Goal: Task Accomplishment & Management: Manage account settings

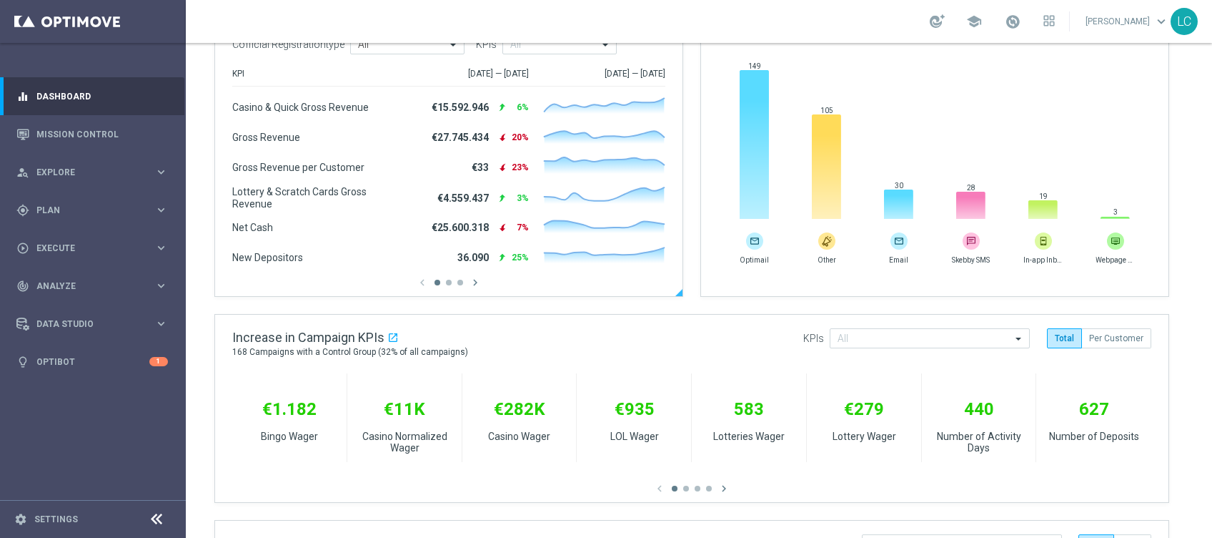
scroll to position [257, 0]
click at [139, 240] on div "play_circle_outline Execute keyboard_arrow_right" at bounding box center [92, 248] width 184 height 38
click at [99, 322] on div "track_changes Analyze" at bounding box center [85, 328] width 138 height 13
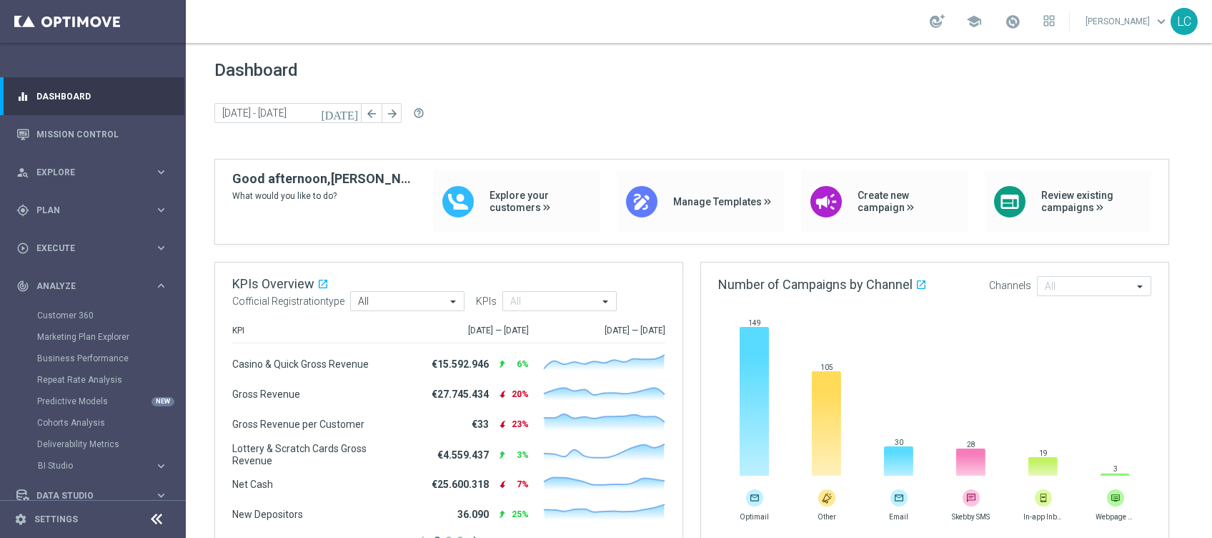
click at [507, 109] on div "[DATE] [DATE] - [DATE] arrow_back arrow_forward help_outline" at bounding box center [698, 113] width 969 height 21
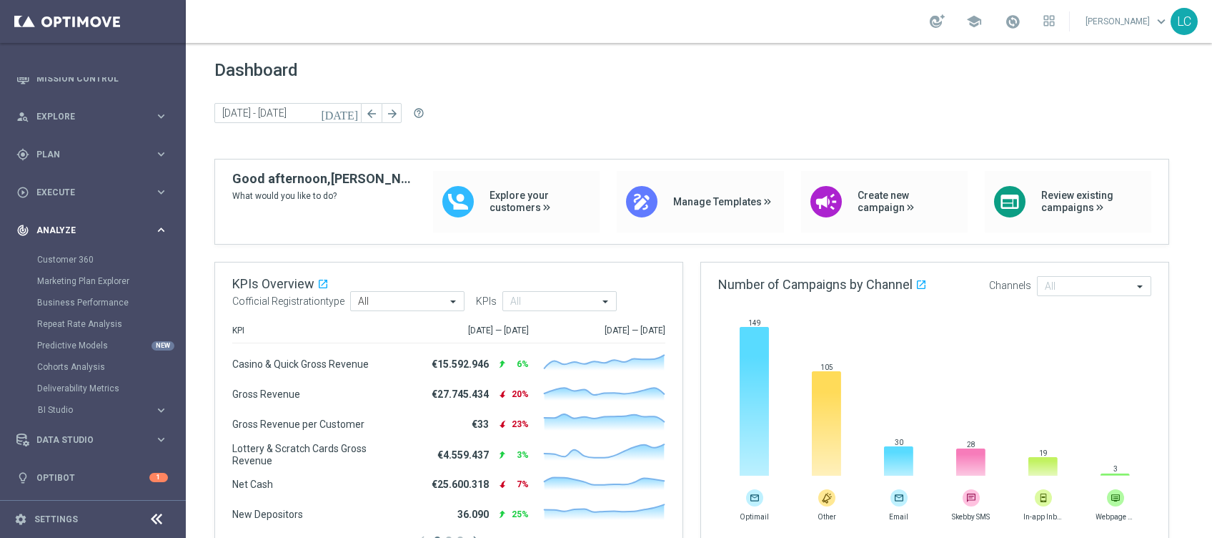
click at [69, 228] on span "Analyze" at bounding box center [95, 230] width 118 height 9
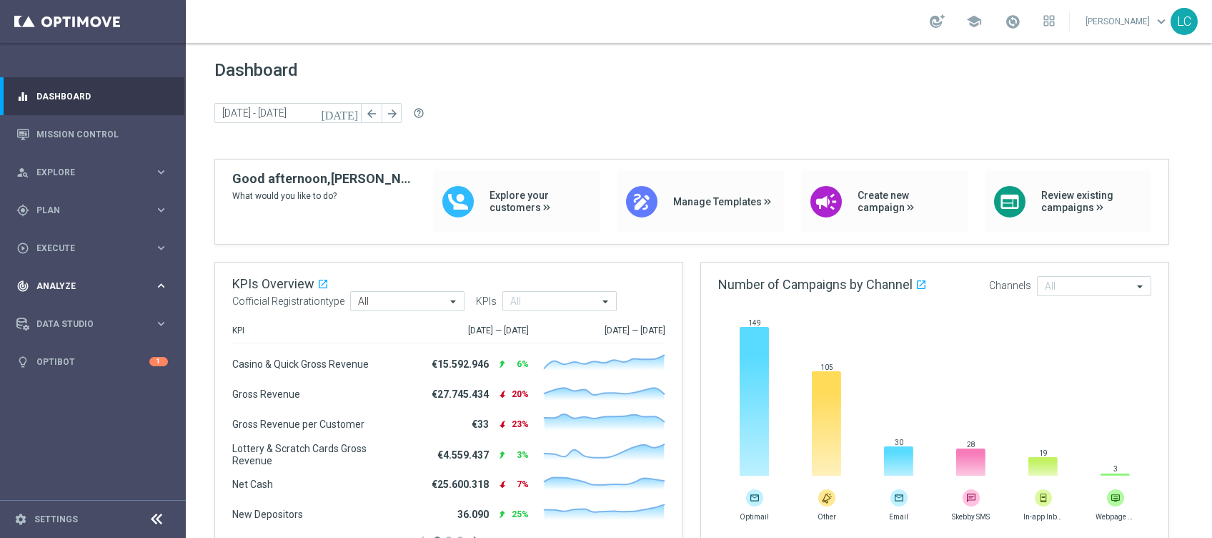
scroll to position [0, 0]
click at [94, 132] on link "Mission Control" at bounding box center [102, 134] width 132 height 38
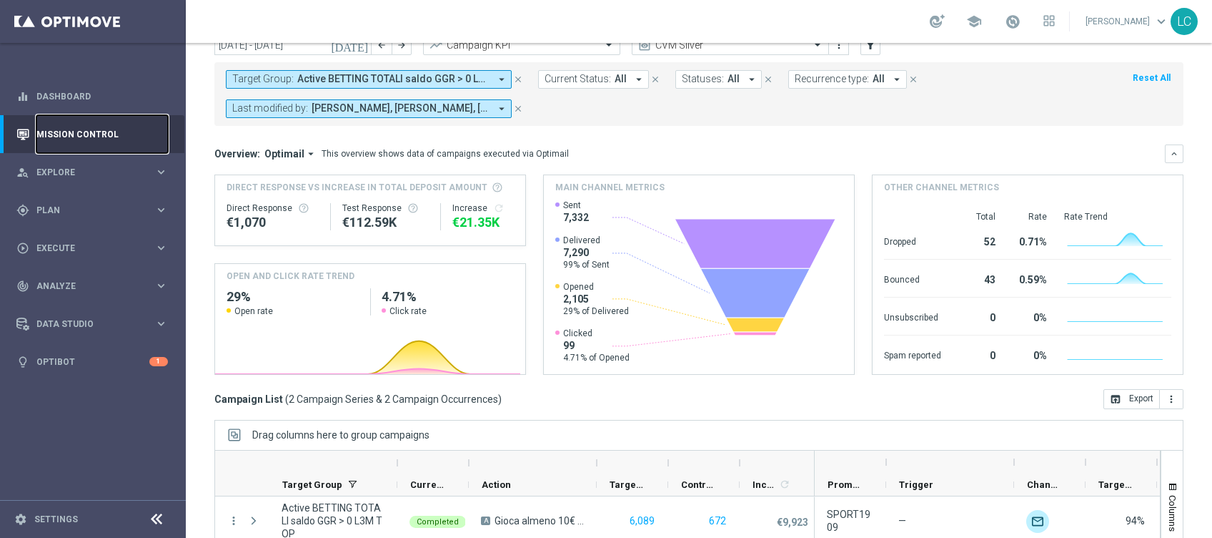
scroll to position [61, 0]
click at [517, 71] on button "close" at bounding box center [518, 79] width 13 height 16
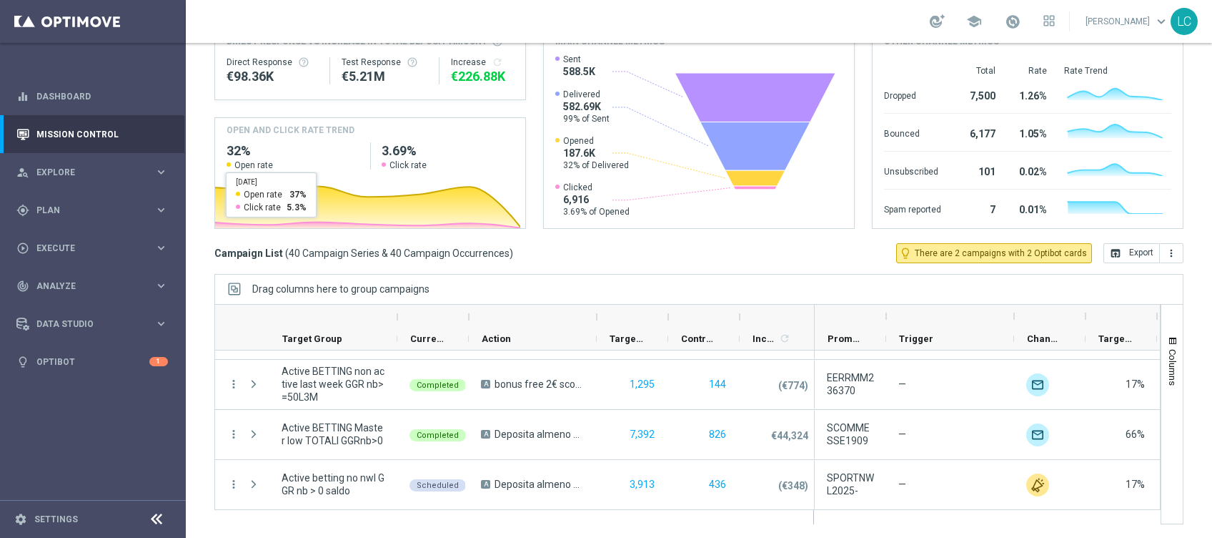
scroll to position [0, 0]
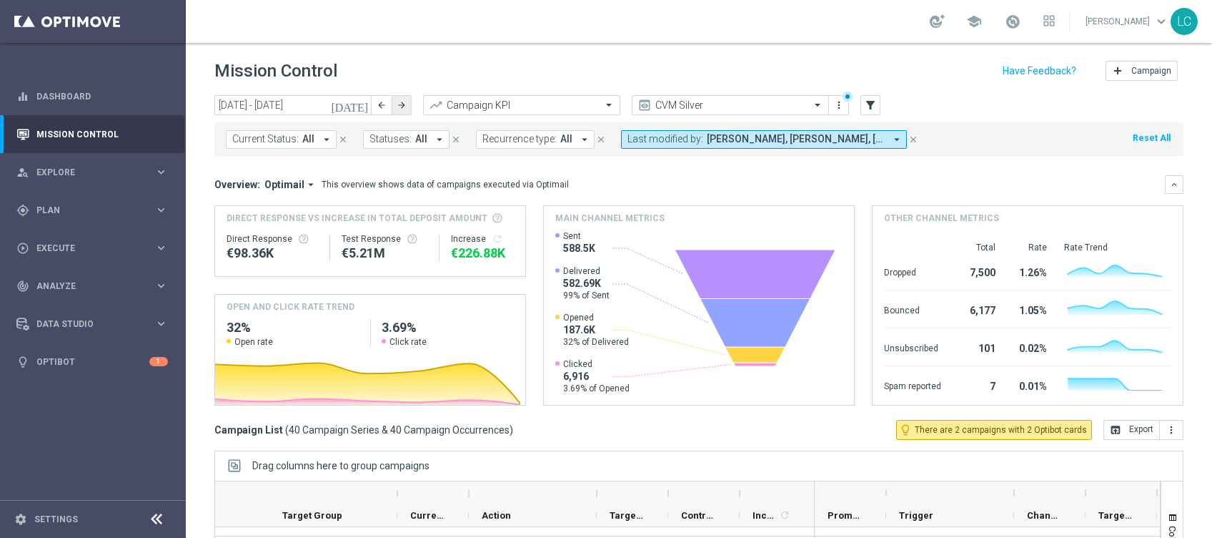
click at [403, 100] on icon "arrow_forward" at bounding box center [402, 105] width 10 height 10
type input "[DATE] - [DATE]"
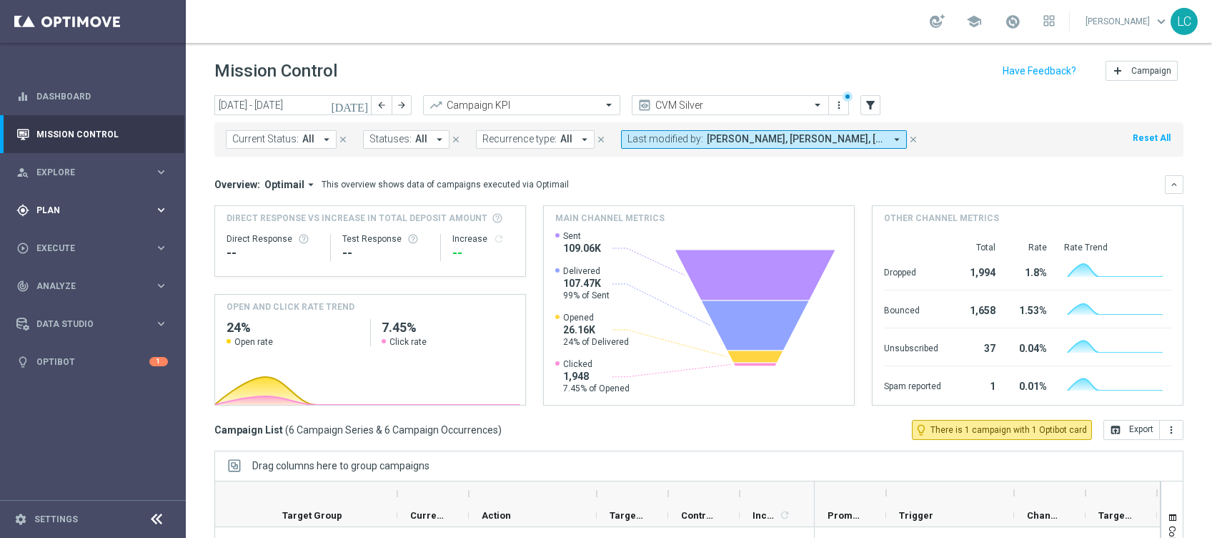
click at [161, 204] on icon "keyboard_arrow_right" at bounding box center [161, 210] width 14 height 14
click at [145, 161] on div "person_search Explore keyboard_arrow_right" at bounding box center [92, 172] width 184 height 38
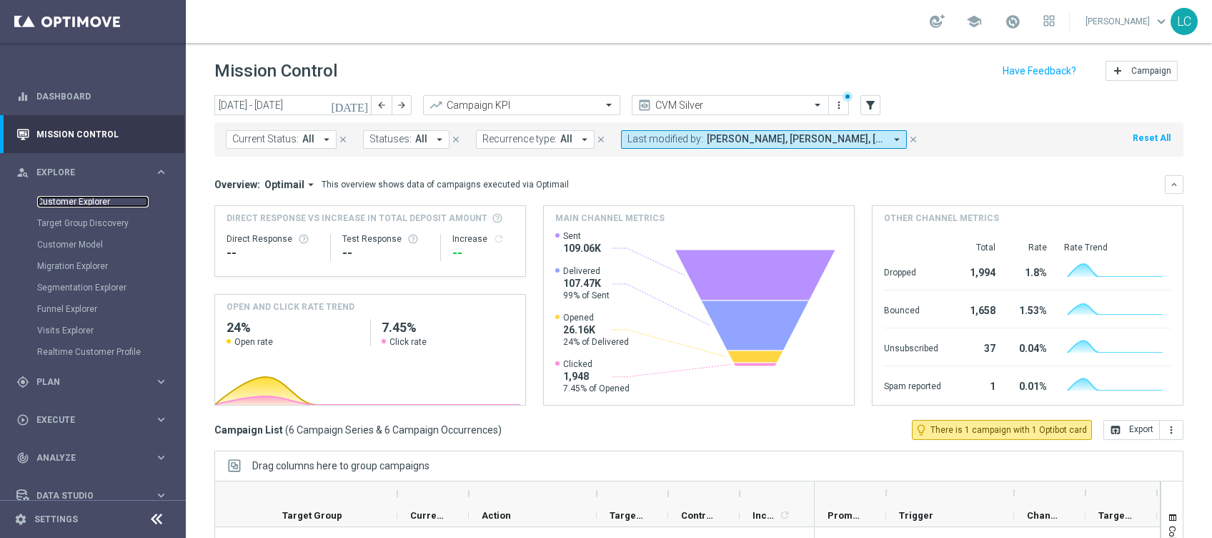
click at [77, 199] on link "Customer Explorer" at bounding box center [93, 201] width 112 height 11
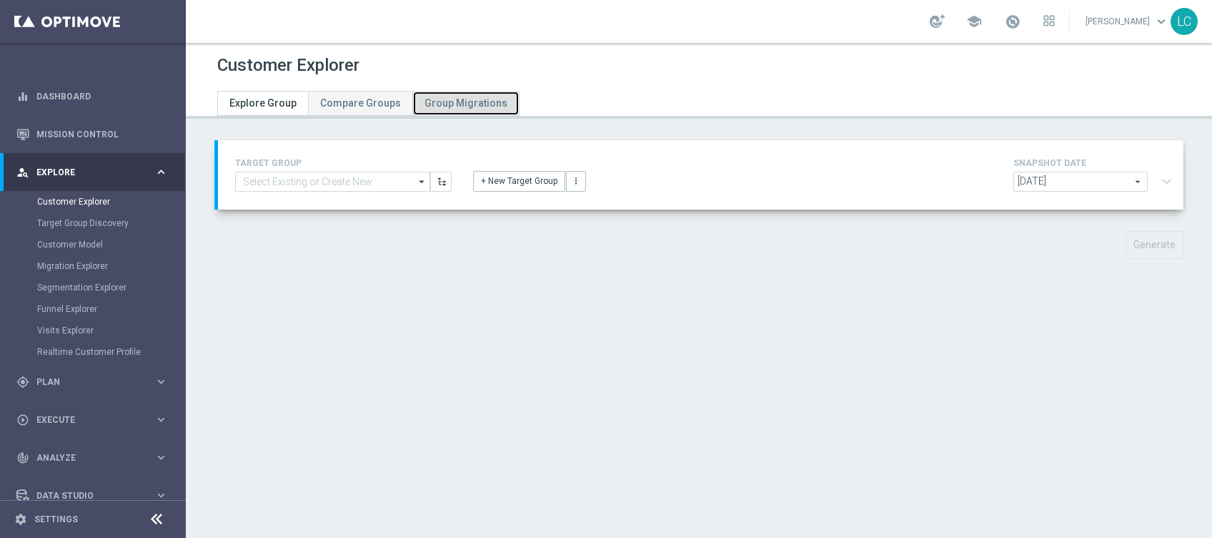
click at [455, 101] on span "Group Migrations" at bounding box center [466, 102] width 83 height 11
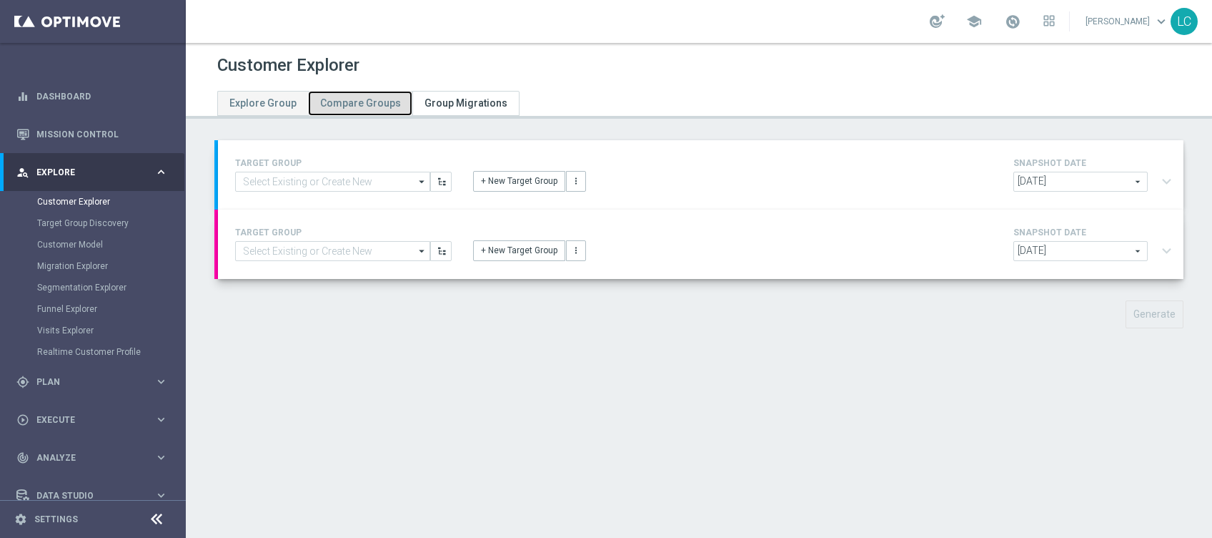
click at [367, 97] on span "Compare Groups" at bounding box center [360, 102] width 81 height 11
type input "[DATE]"
click at [262, 97] on span "Explore Group" at bounding box center [262, 102] width 67 height 11
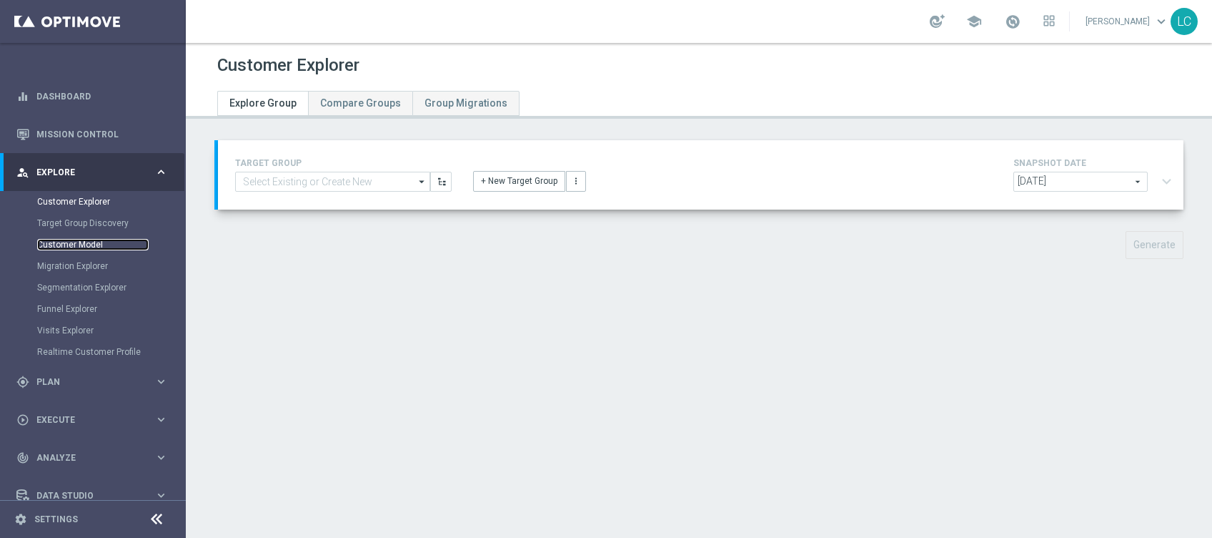
click at [89, 247] on link "Customer Model" at bounding box center [93, 244] width 112 height 11
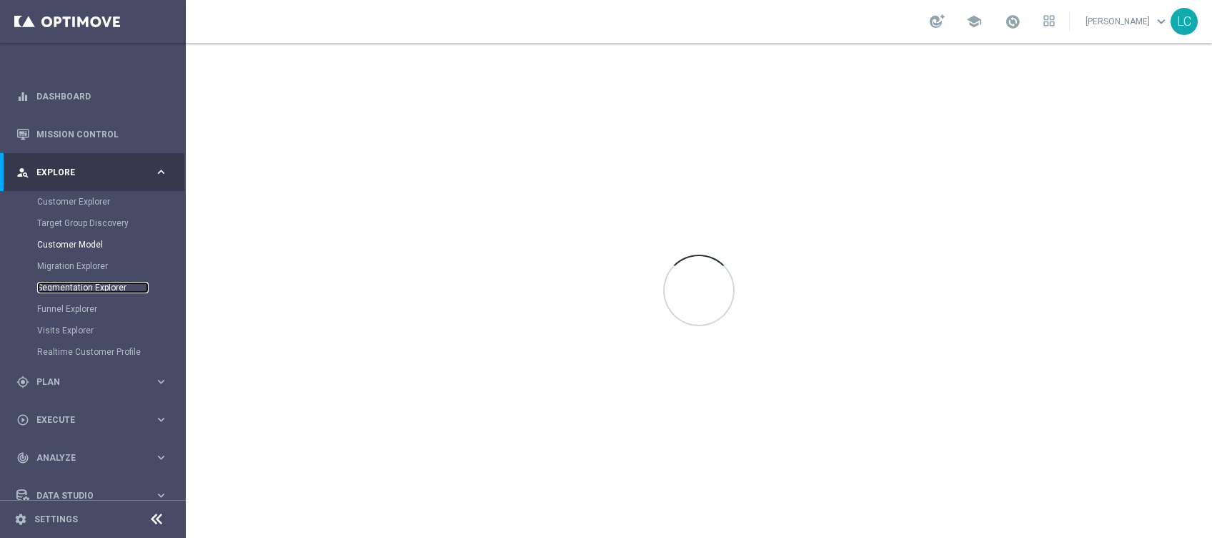
click at [89, 283] on link "Segmentation Explorer" at bounding box center [93, 287] width 112 height 11
click at [92, 257] on div "Migration Explorer" at bounding box center [110, 265] width 147 height 21
click at [91, 262] on link "Migration Explorer" at bounding box center [93, 265] width 112 height 11
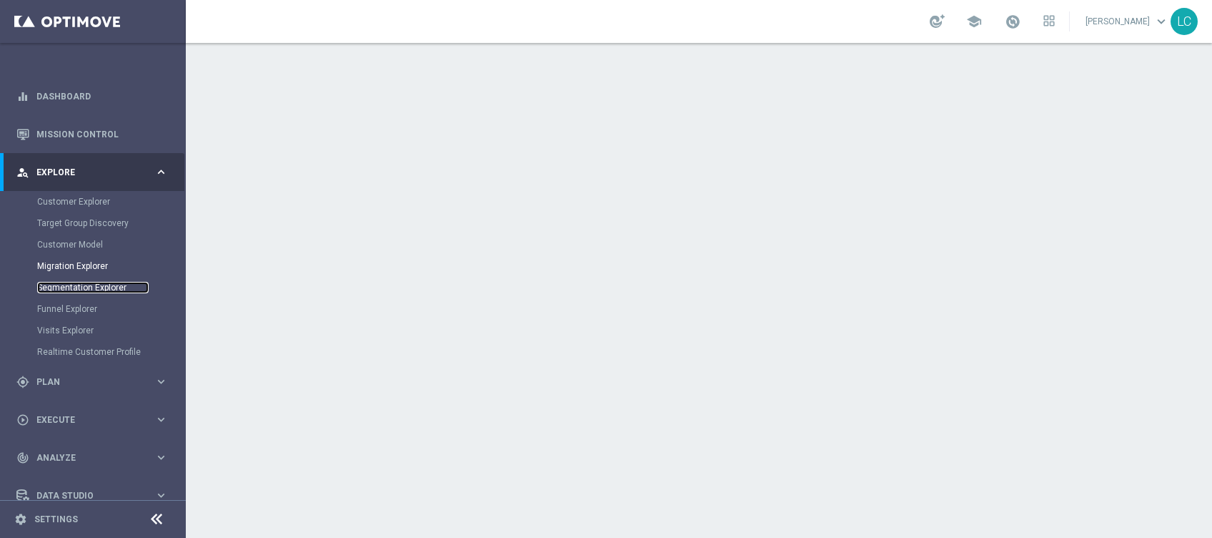
click at [97, 288] on link "Segmentation Explorer" at bounding box center [93, 287] width 112 height 11
click at [126, 241] on link "Customer Model" at bounding box center [93, 244] width 112 height 11
click at [112, 194] on div "Customer Explorer" at bounding box center [110, 201] width 147 height 21
click at [76, 206] on link "Customer Explorer" at bounding box center [93, 201] width 112 height 11
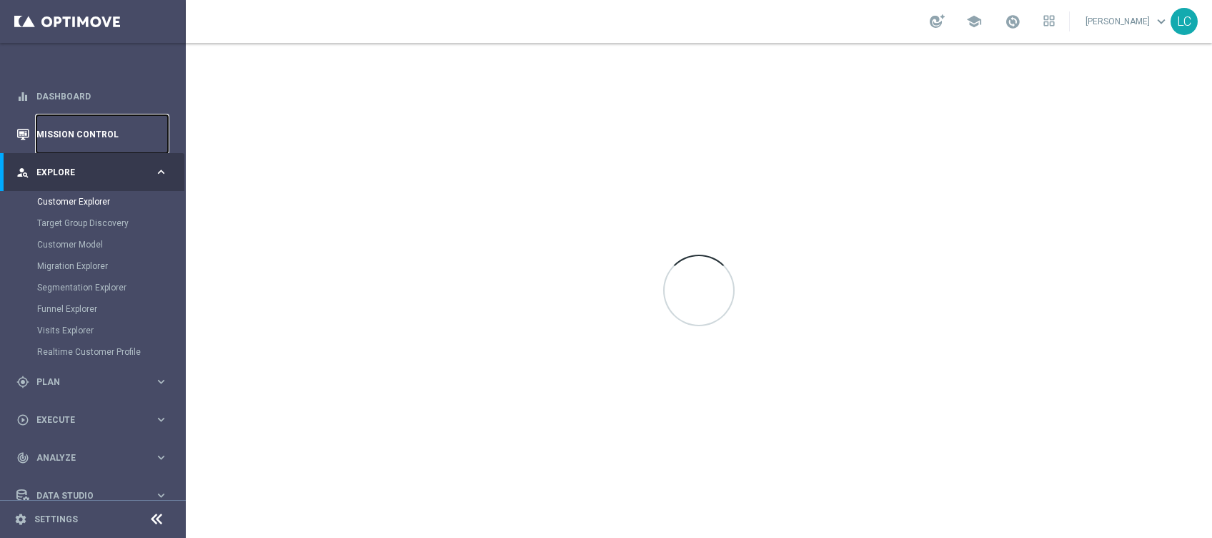
click at [88, 131] on link "Mission Control" at bounding box center [102, 134] width 132 height 38
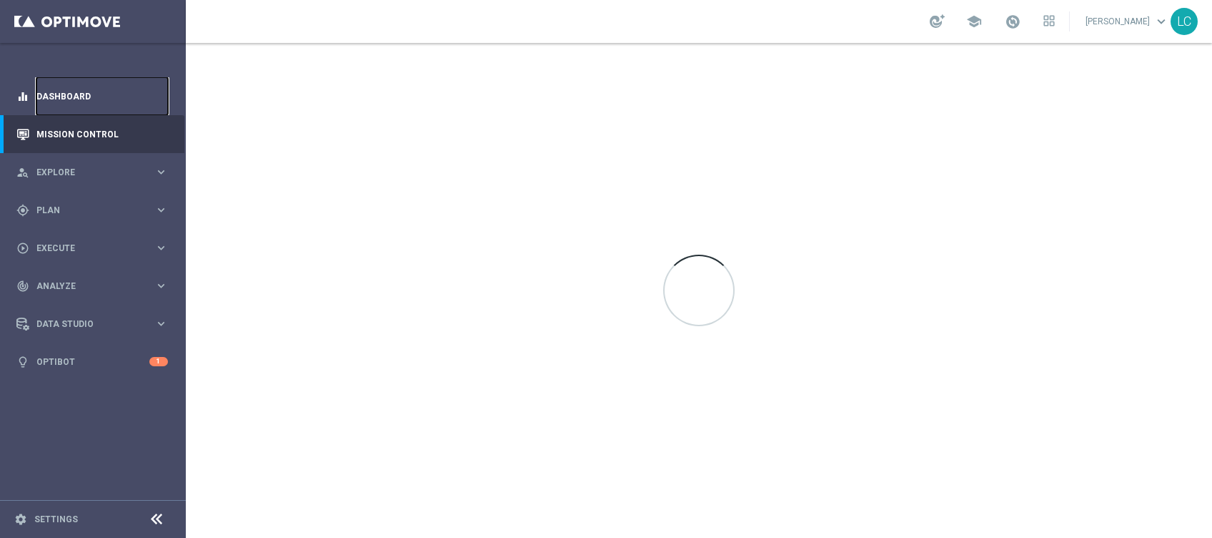
click at [72, 91] on link "Dashboard" at bounding box center [102, 96] width 132 height 38
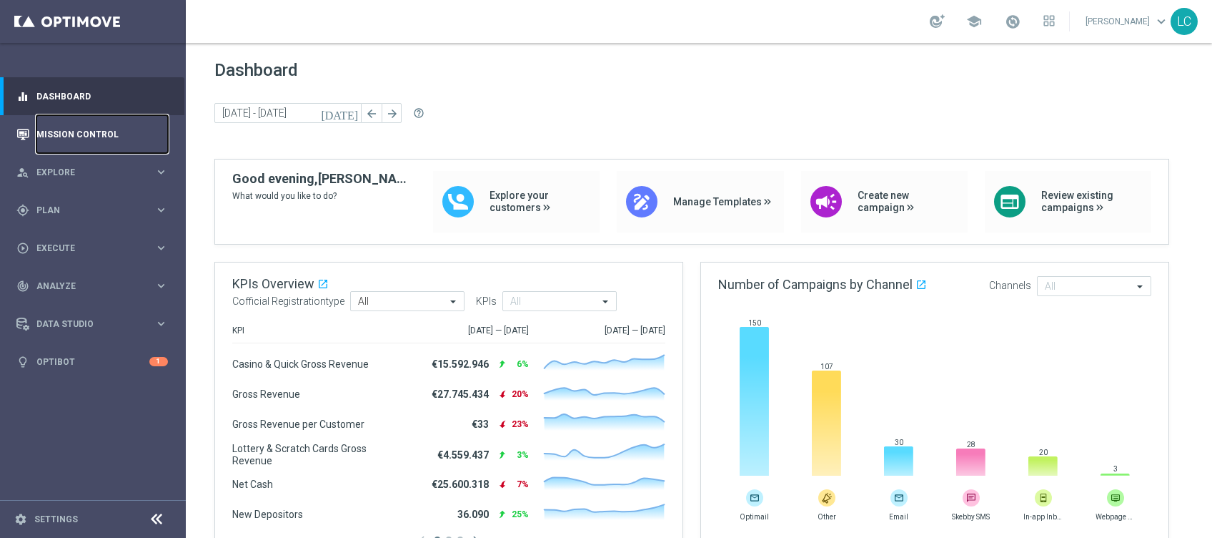
click at [69, 144] on link "Mission Control" at bounding box center [102, 134] width 132 height 38
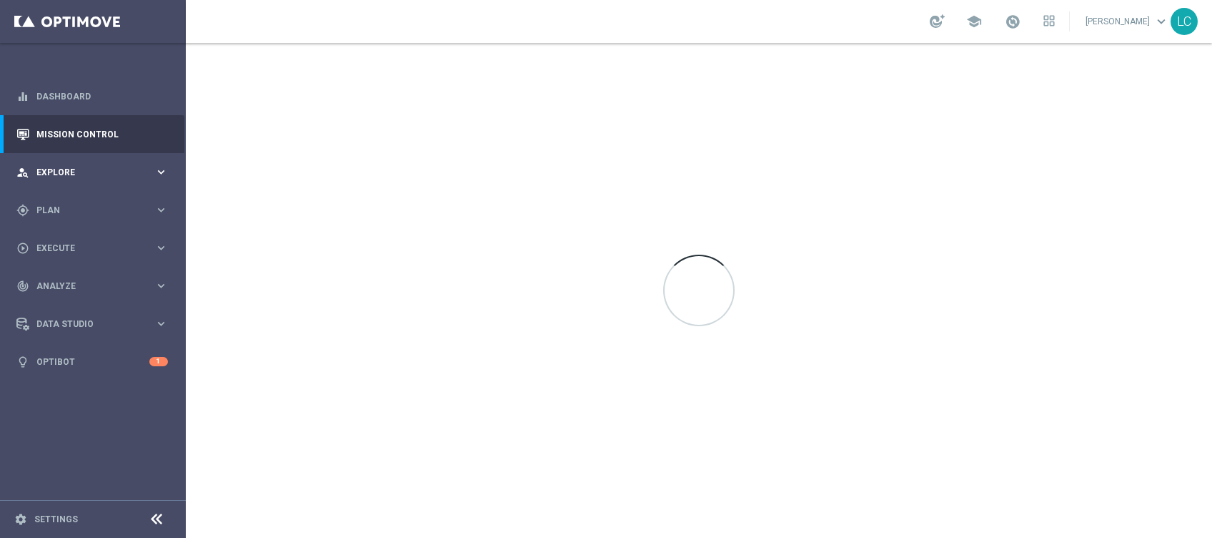
drag, startPoint x: 106, startPoint y: 175, endPoint x: 106, endPoint y: 164, distance: 10.7
click at [106, 175] on span "Explore" at bounding box center [95, 172] width 118 height 9
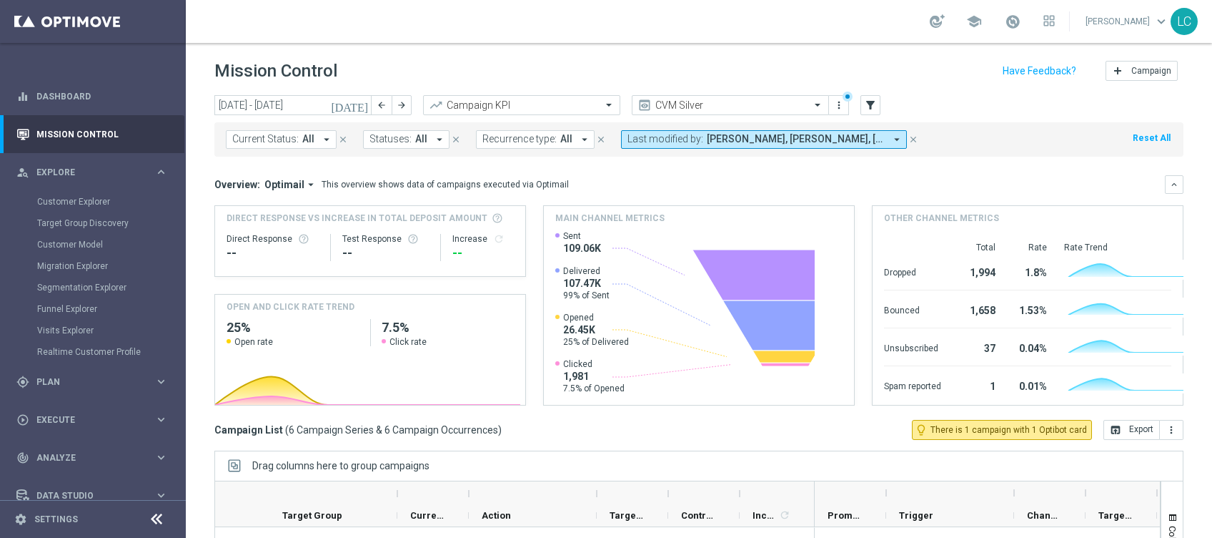
click at [85, 192] on div "Customer Explorer" at bounding box center [110, 201] width 147 height 21
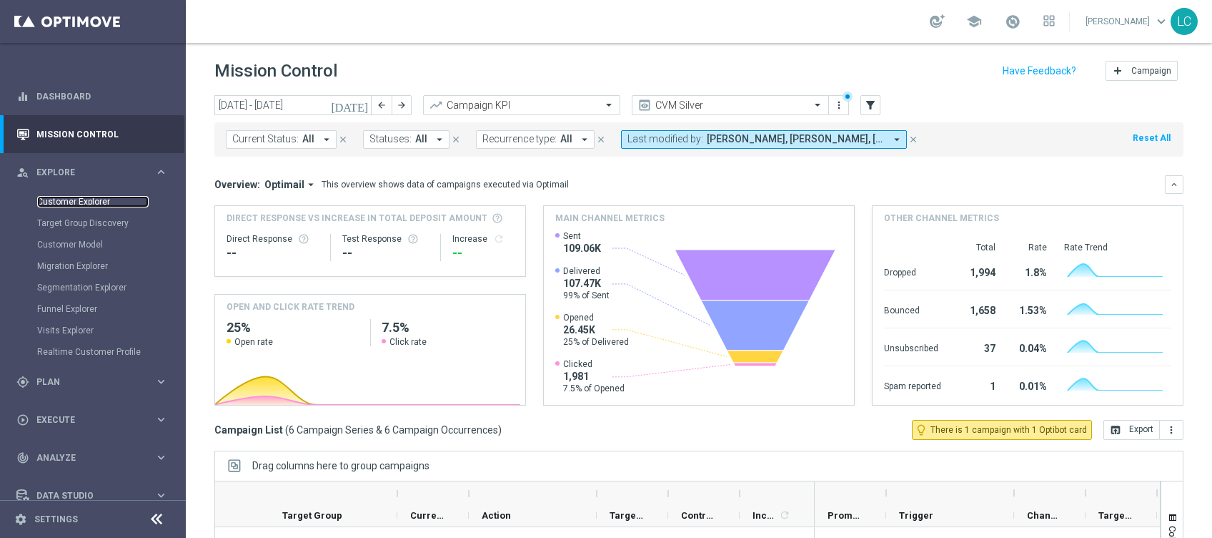
click at [86, 200] on link "Customer Explorer" at bounding box center [93, 201] width 112 height 11
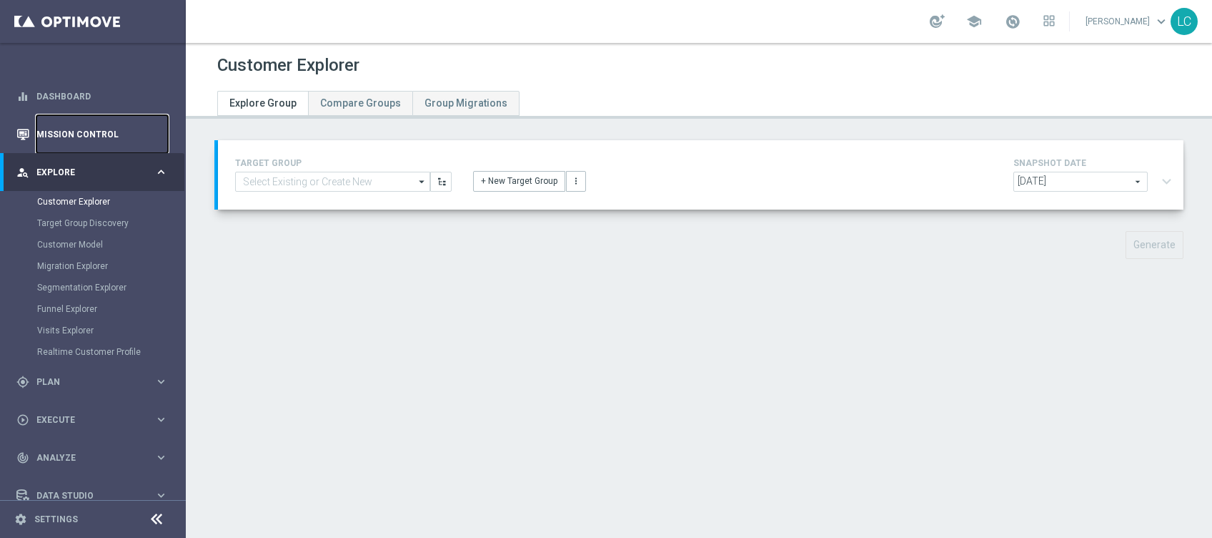
click at [51, 134] on link "Mission Control" at bounding box center [102, 134] width 132 height 38
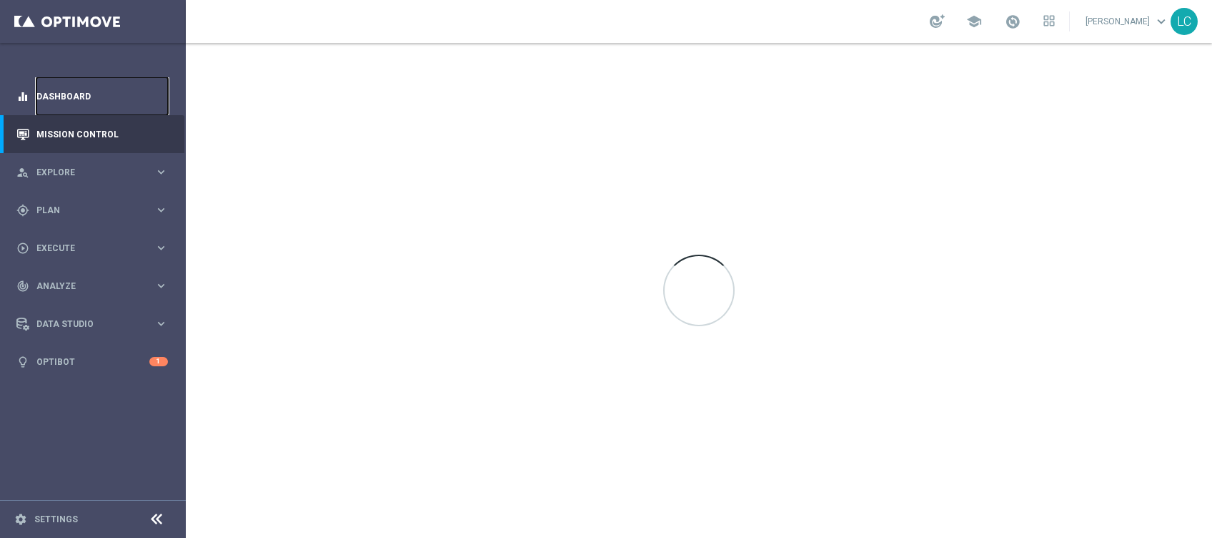
click at [76, 97] on link "Dashboard" at bounding box center [102, 96] width 132 height 38
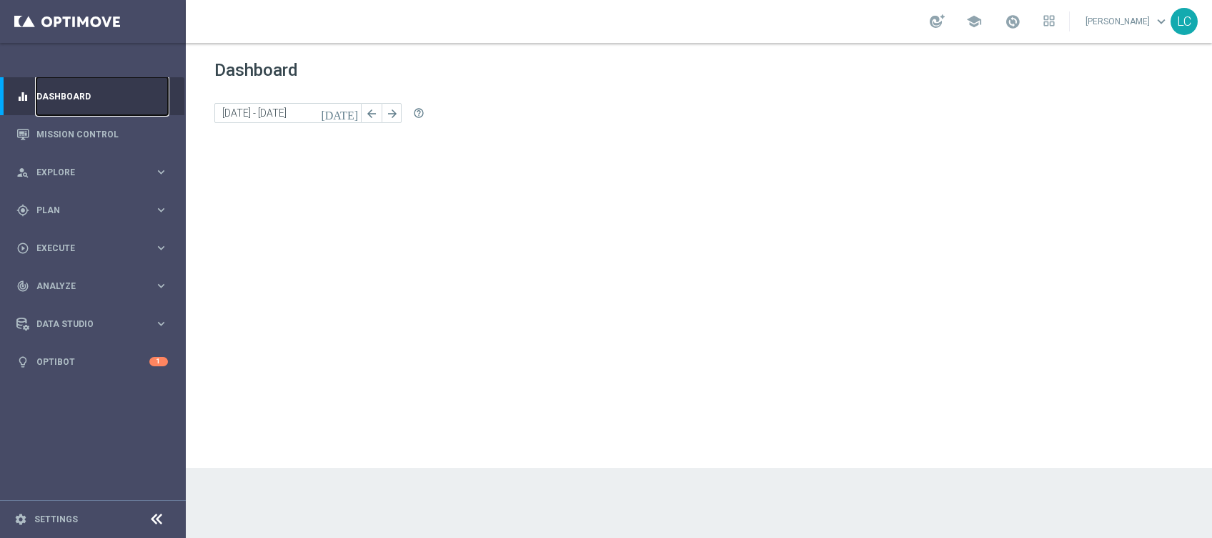
click at [76, 97] on link "Dashboard" at bounding box center [102, 96] width 132 height 38
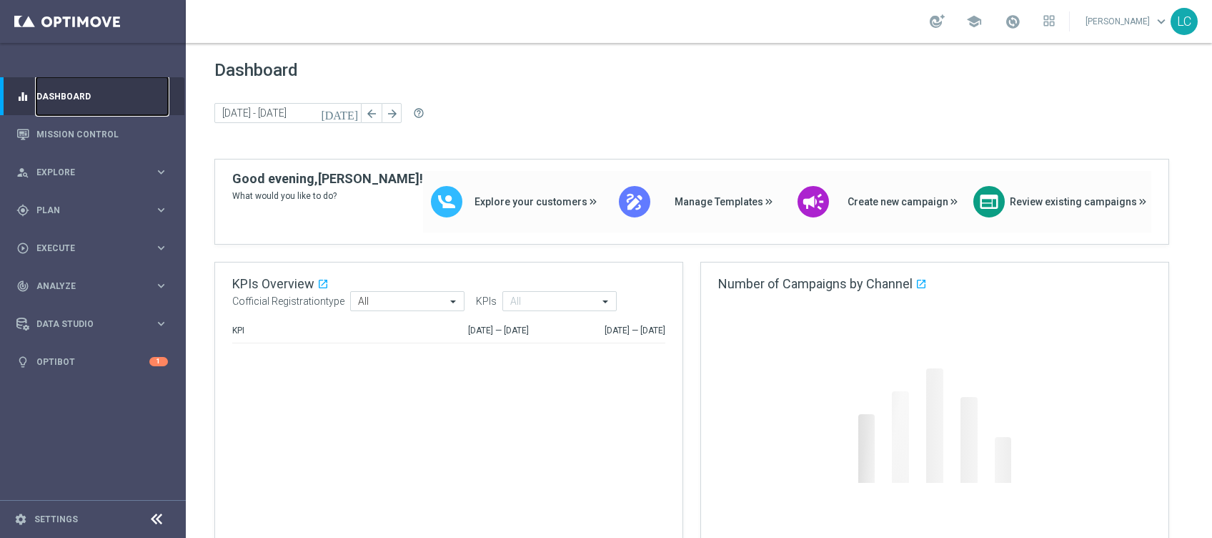
click at [76, 97] on link "Dashboard" at bounding box center [102, 96] width 132 height 38
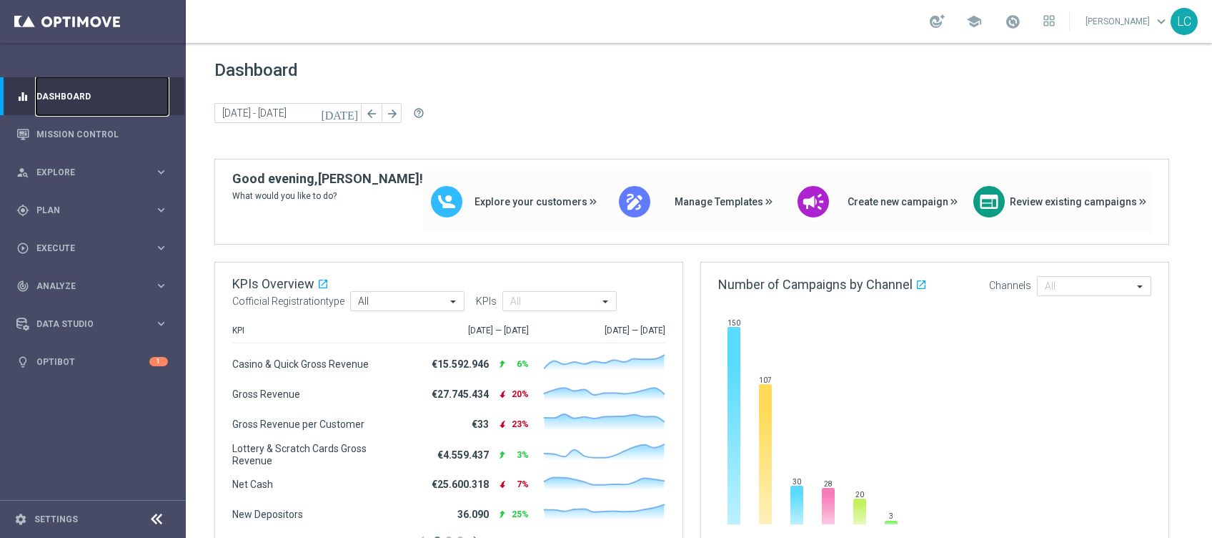
click at [76, 97] on link "Dashboard" at bounding box center [102, 96] width 132 height 38
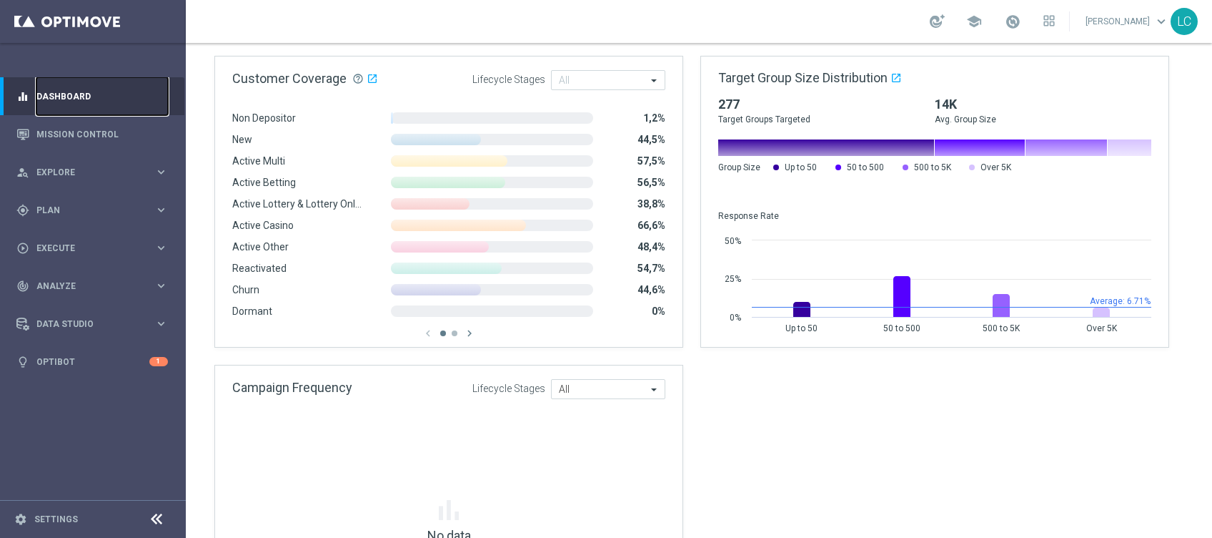
scroll to position [1031, 0]
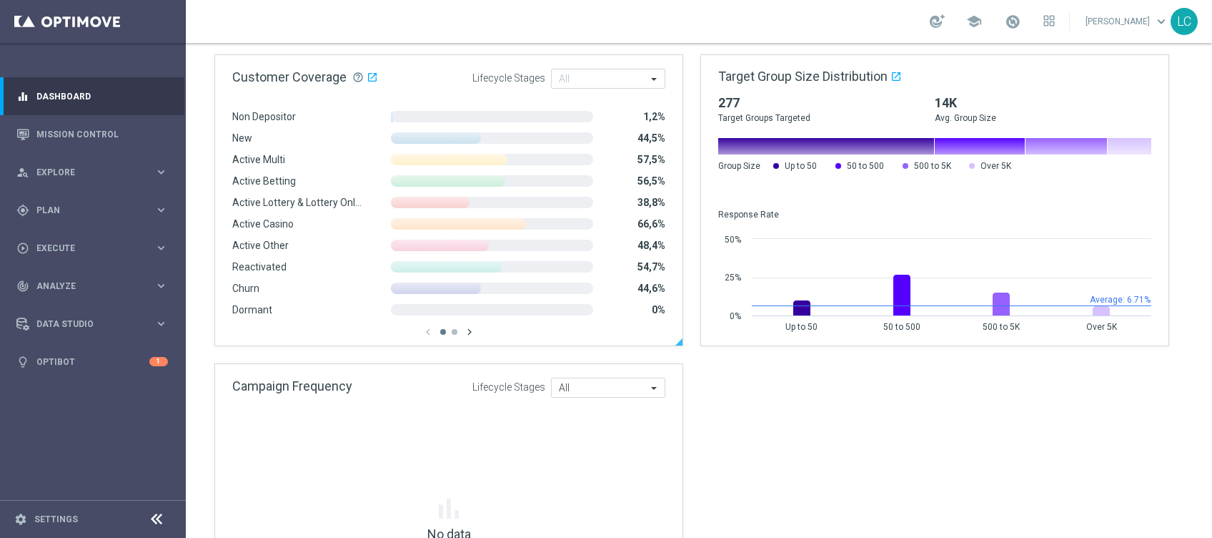
click at [469, 332] on icon "chevron_right" at bounding box center [469, 331] width 13 height 13
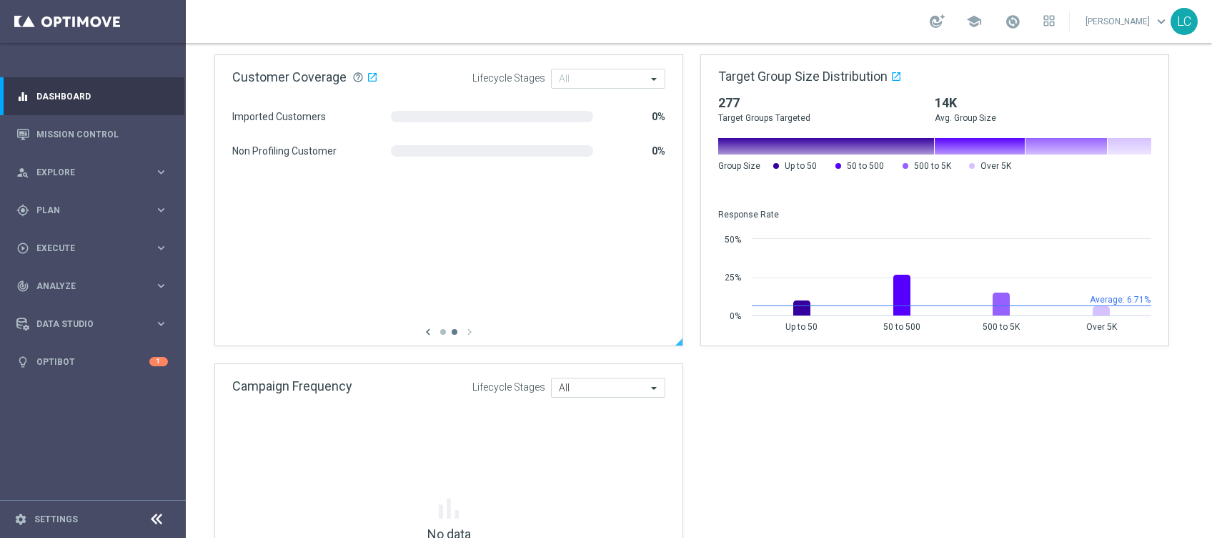
click at [429, 332] on icon "chevron_left" at bounding box center [428, 331] width 13 height 13
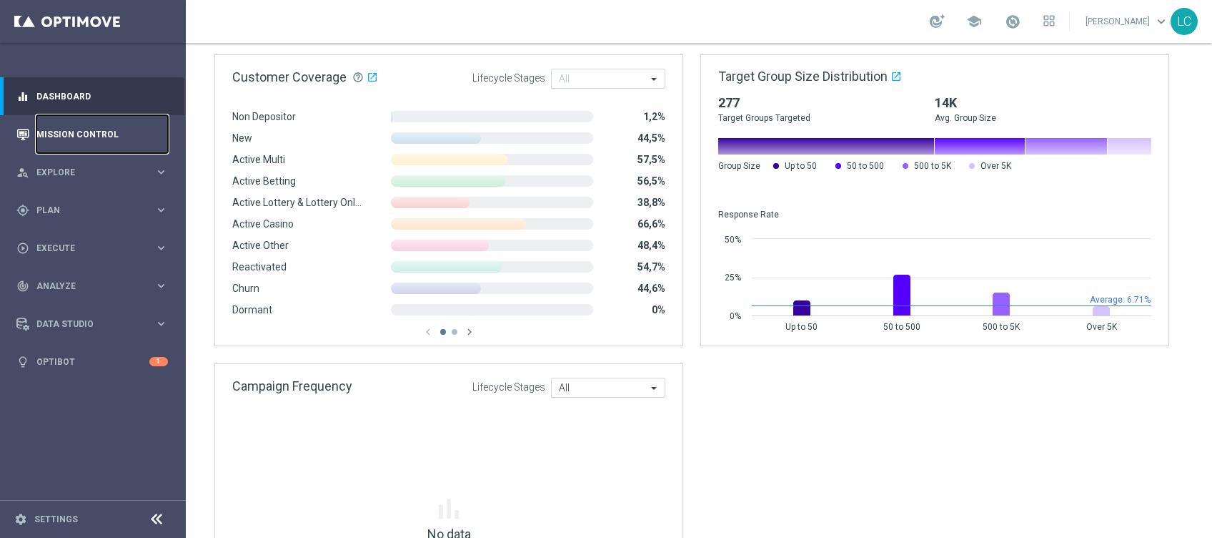
click at [96, 142] on link "Mission Control" at bounding box center [102, 134] width 132 height 38
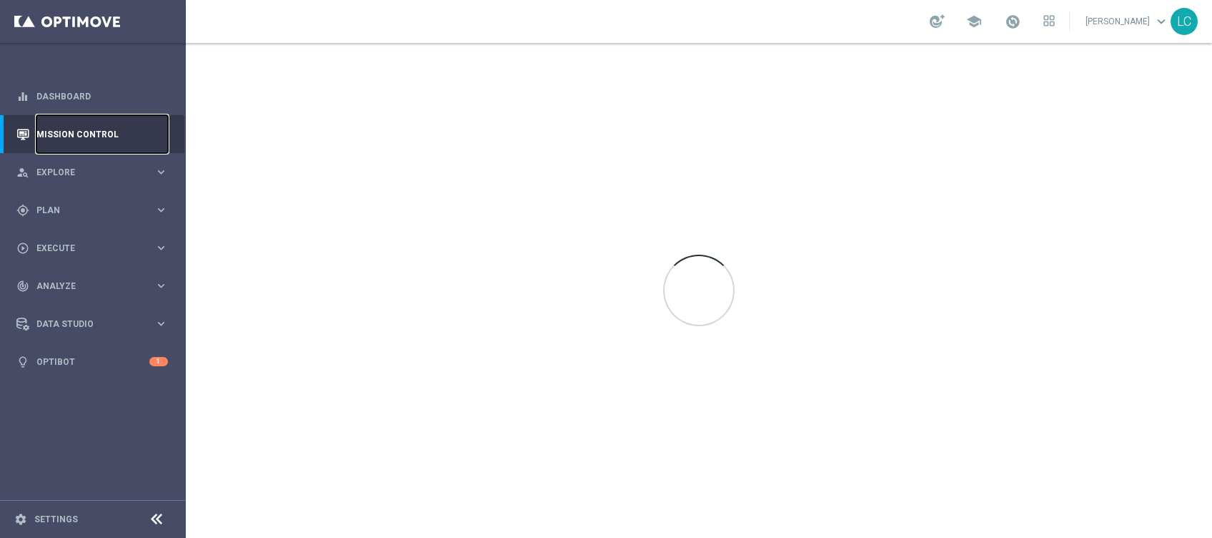
scroll to position [0, 0]
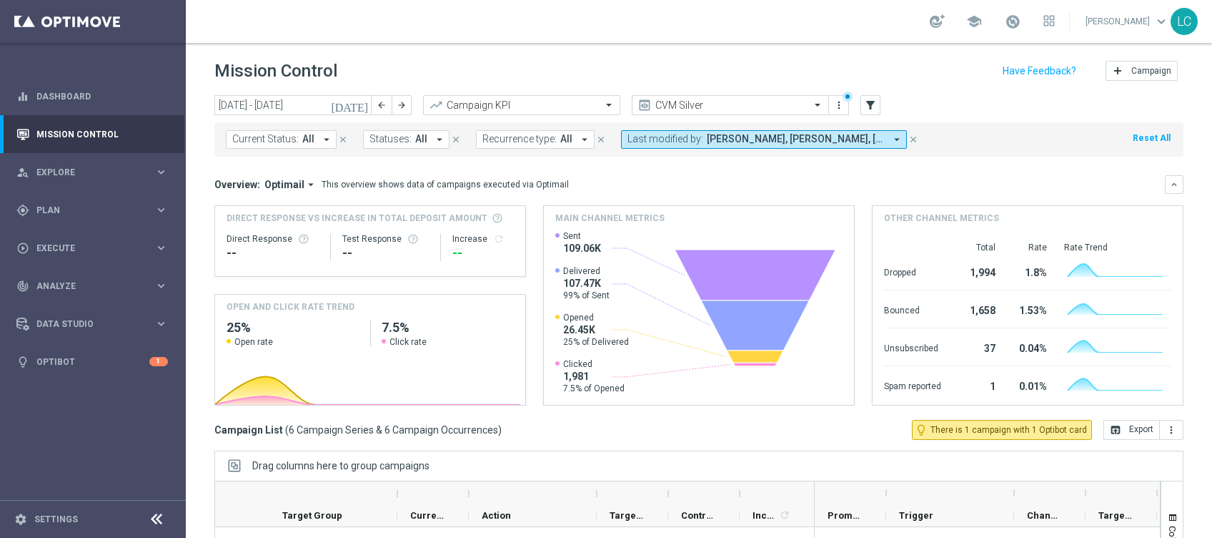
click at [1005, 31] on link at bounding box center [1013, 22] width 19 height 23
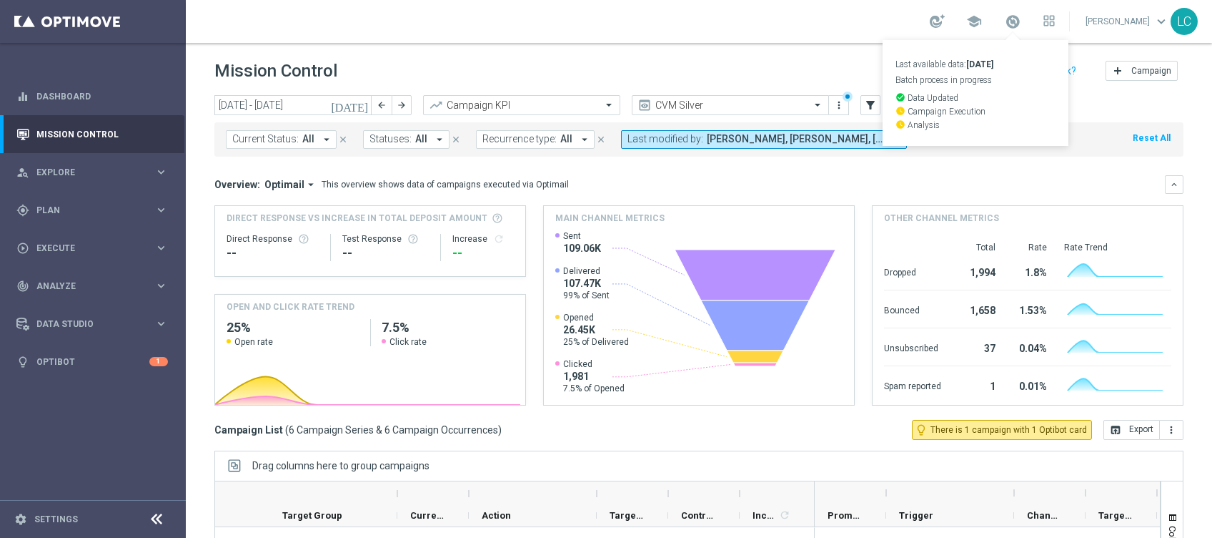
click at [1005, 31] on link "Last available data: [DATE] Batch process in progress check_circle Data Updated…" at bounding box center [1013, 22] width 19 height 23
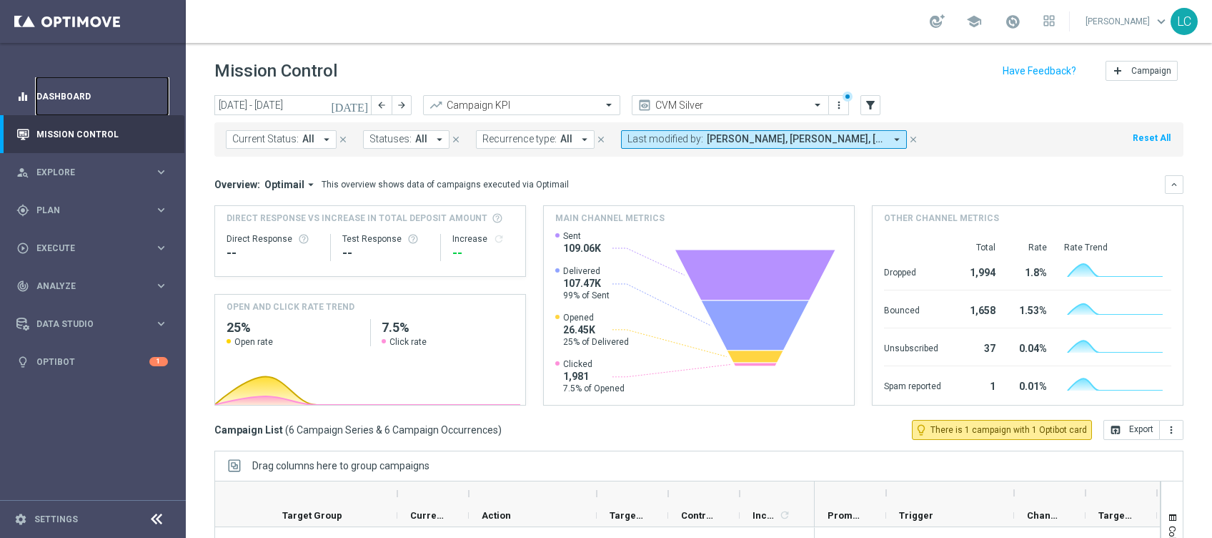
click at [104, 99] on link "Dashboard" at bounding box center [102, 96] width 132 height 38
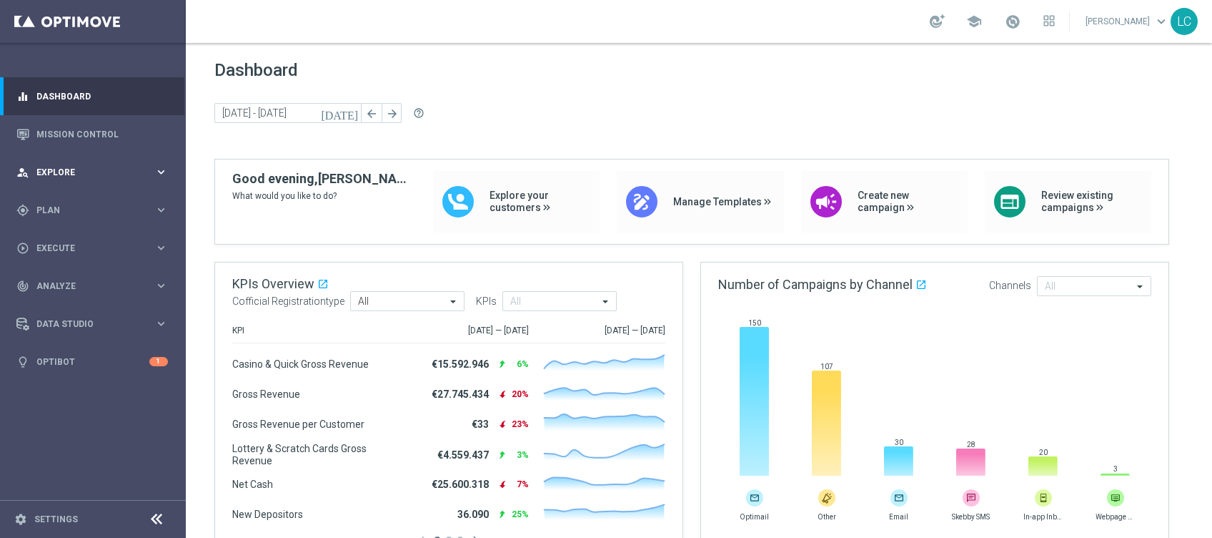
click at [88, 181] on div "person_search Explore keyboard_arrow_right" at bounding box center [92, 172] width 184 height 38
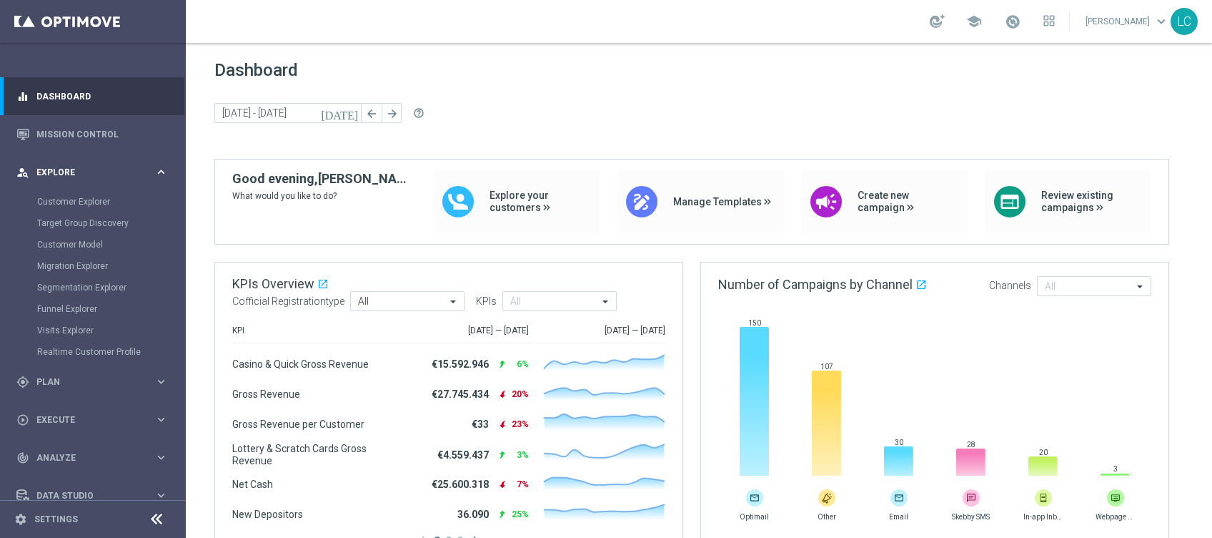
click at [63, 164] on div "person_search Explore keyboard_arrow_right" at bounding box center [92, 172] width 184 height 38
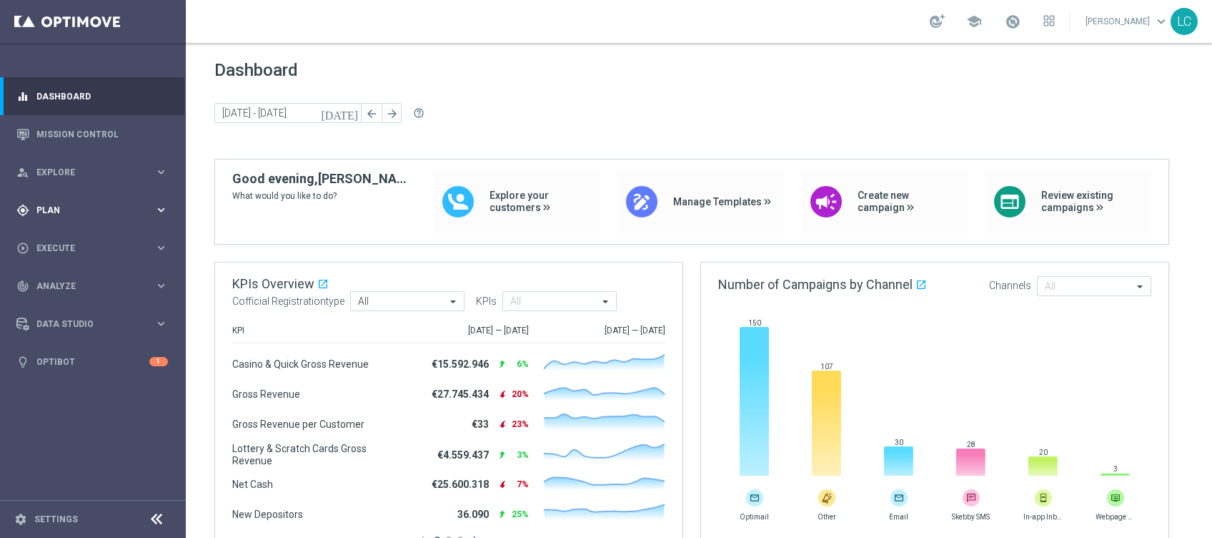
click at [61, 200] on div "gps_fixed Plan keyboard_arrow_right" at bounding box center [92, 210] width 184 height 38
click at [66, 282] on span "Templates" at bounding box center [89, 282] width 102 height 9
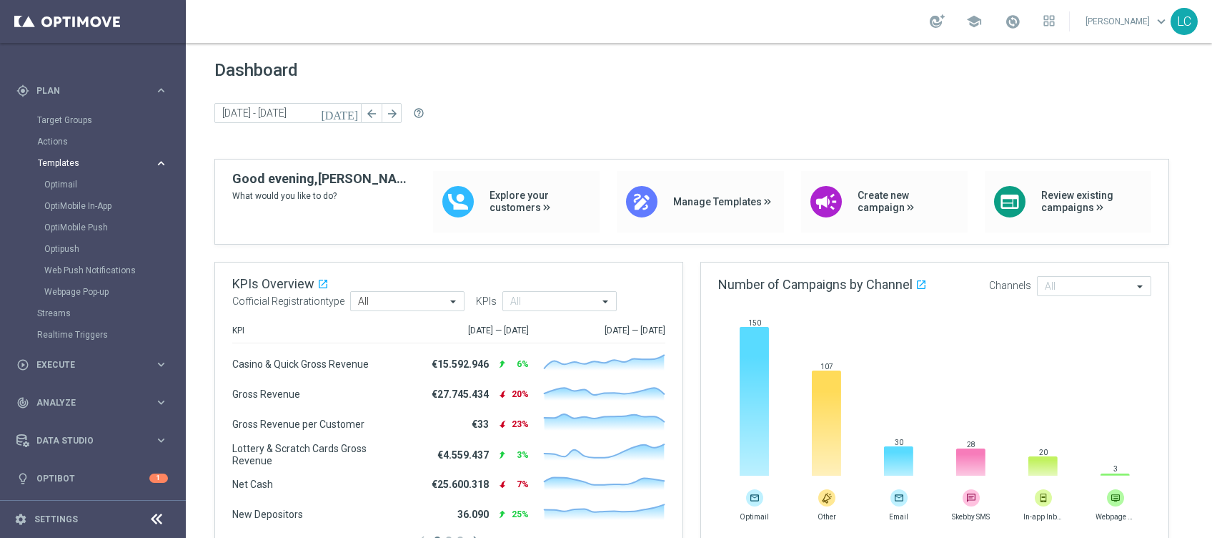
scroll to position [120, 0]
click at [63, 183] on link "Optimail" at bounding box center [96, 183] width 104 height 11
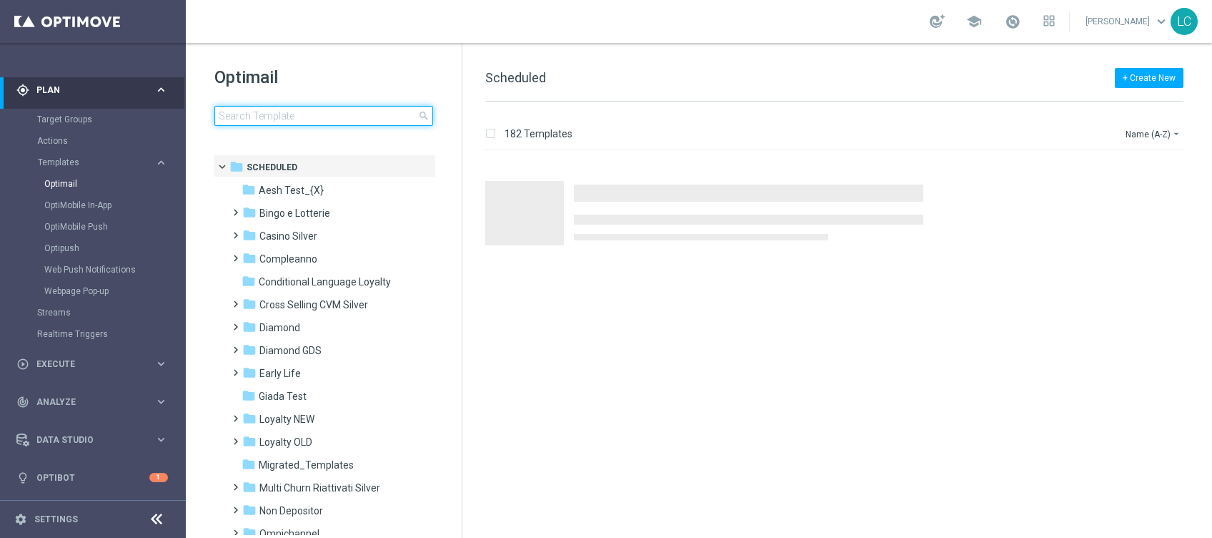
click at [292, 116] on input at bounding box center [323, 116] width 219 height 20
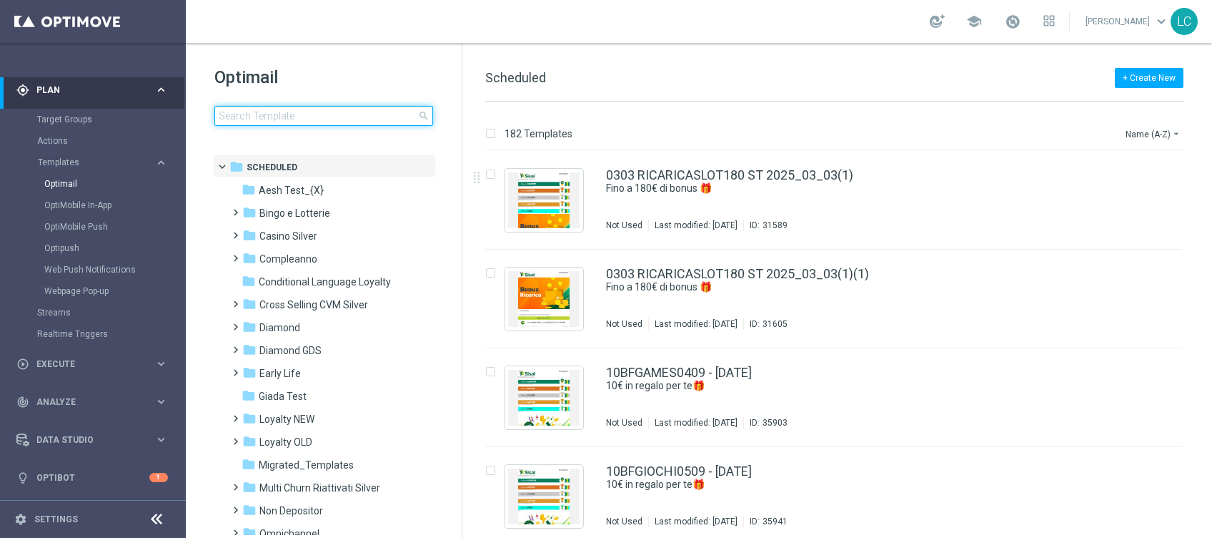
click at [370, 116] on input at bounding box center [323, 116] width 219 height 20
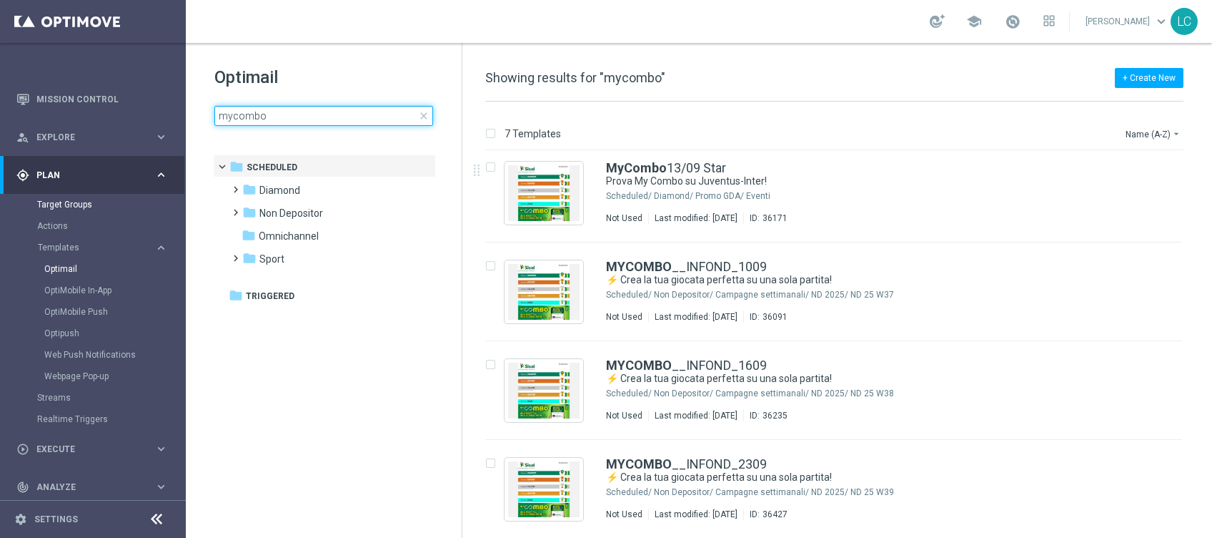
scroll to position [22, 0]
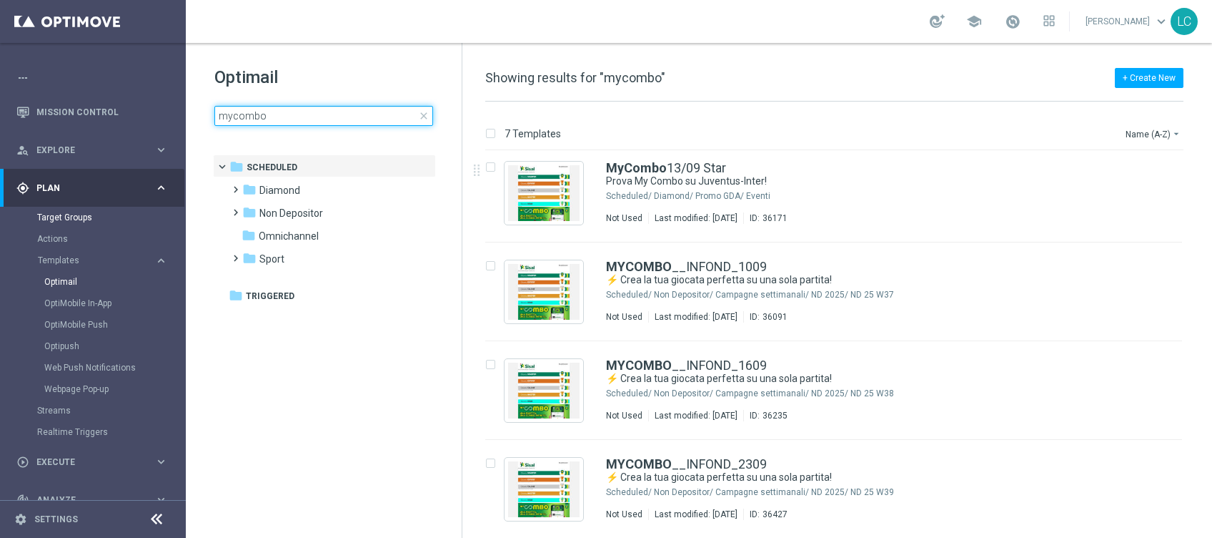
type input "mycombo"
click at [62, 212] on link "Target Groups" at bounding box center [93, 217] width 112 height 11
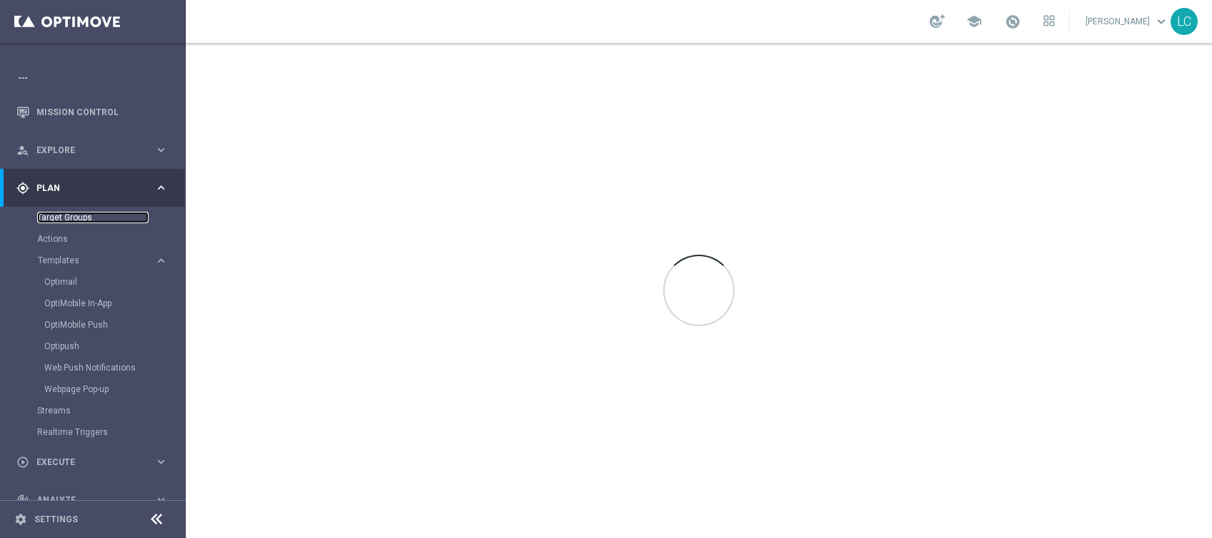
click at [62, 212] on link "Target Groups" at bounding box center [93, 217] width 112 height 11
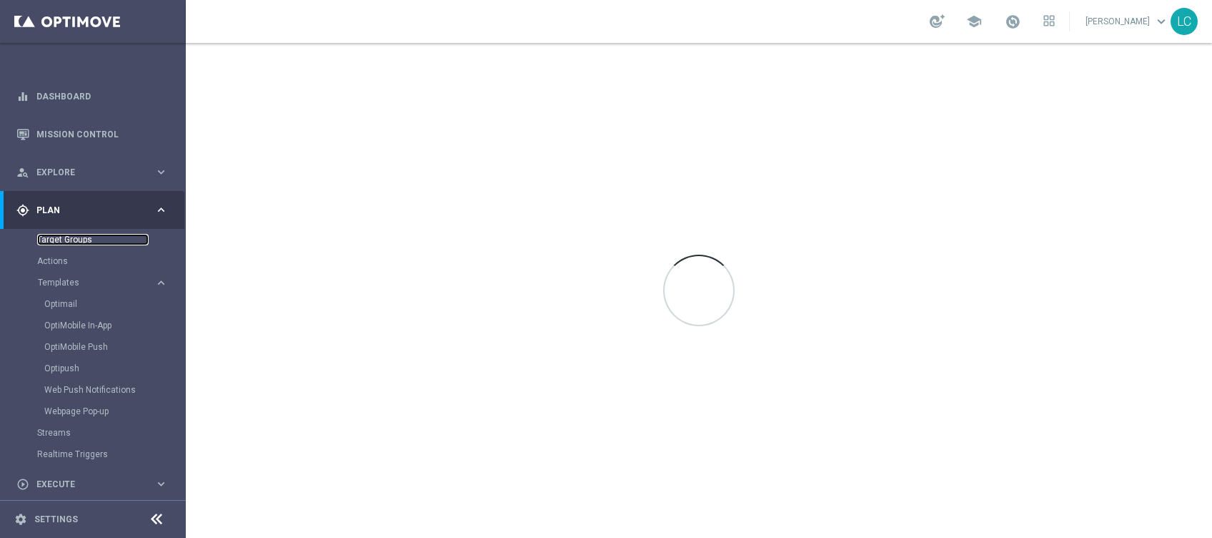
scroll to position [1, 0]
click at [72, 94] on link "Dashboard" at bounding box center [102, 95] width 132 height 38
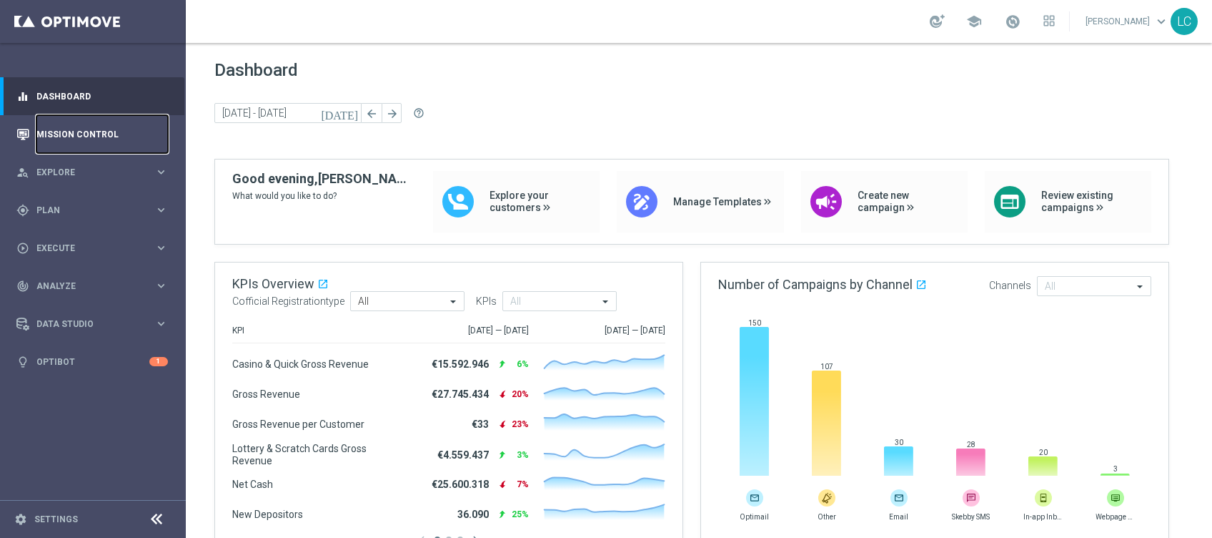
click at [69, 147] on link "Mission Control" at bounding box center [102, 134] width 132 height 38
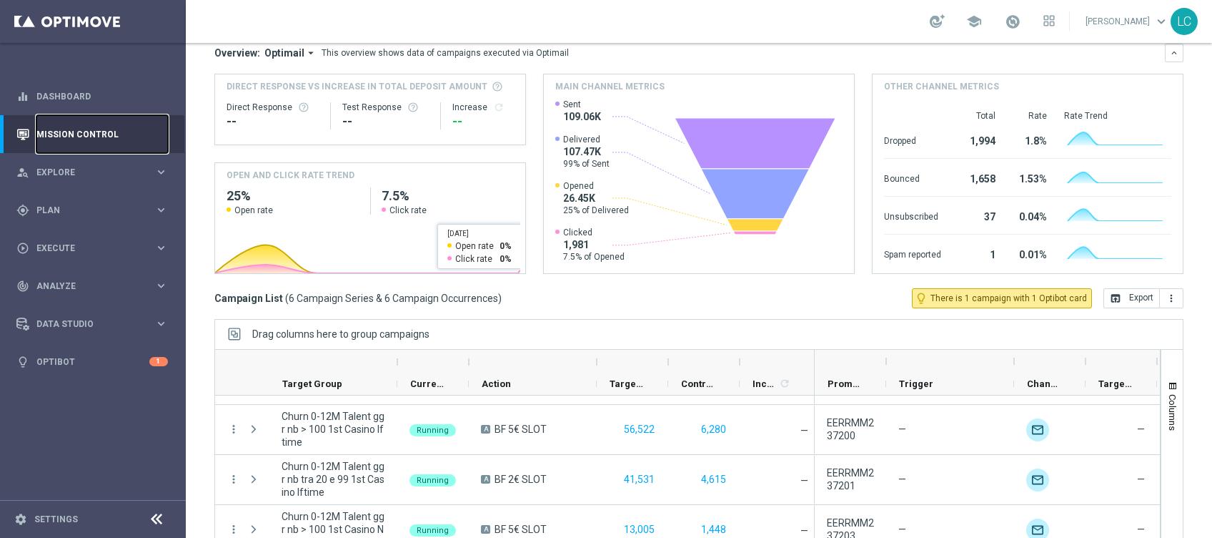
scroll to position [177, 0]
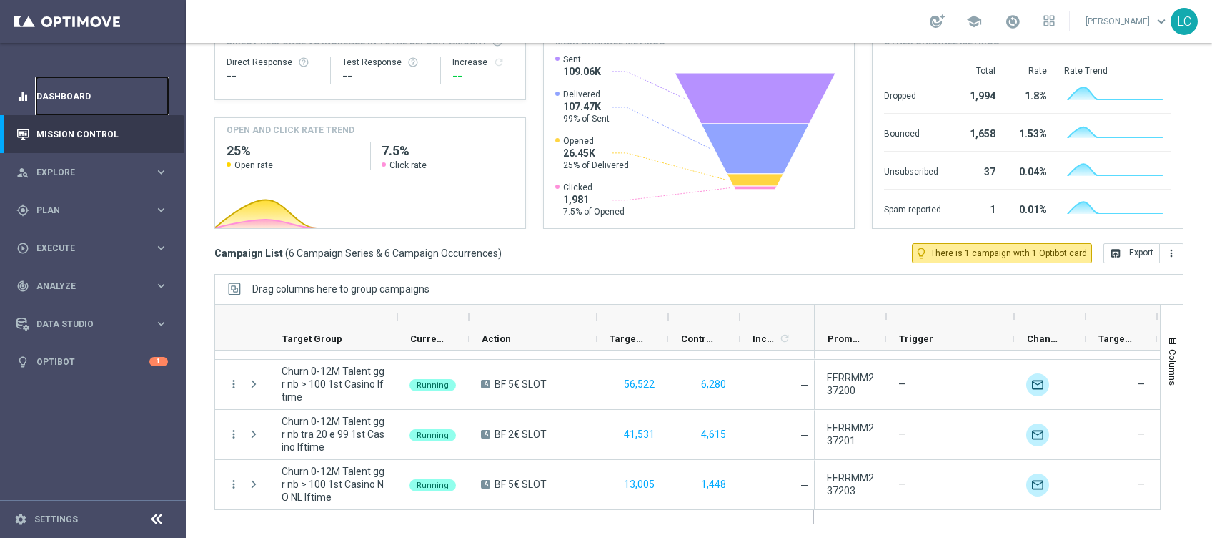
click at [69, 96] on link "Dashboard" at bounding box center [102, 96] width 132 height 38
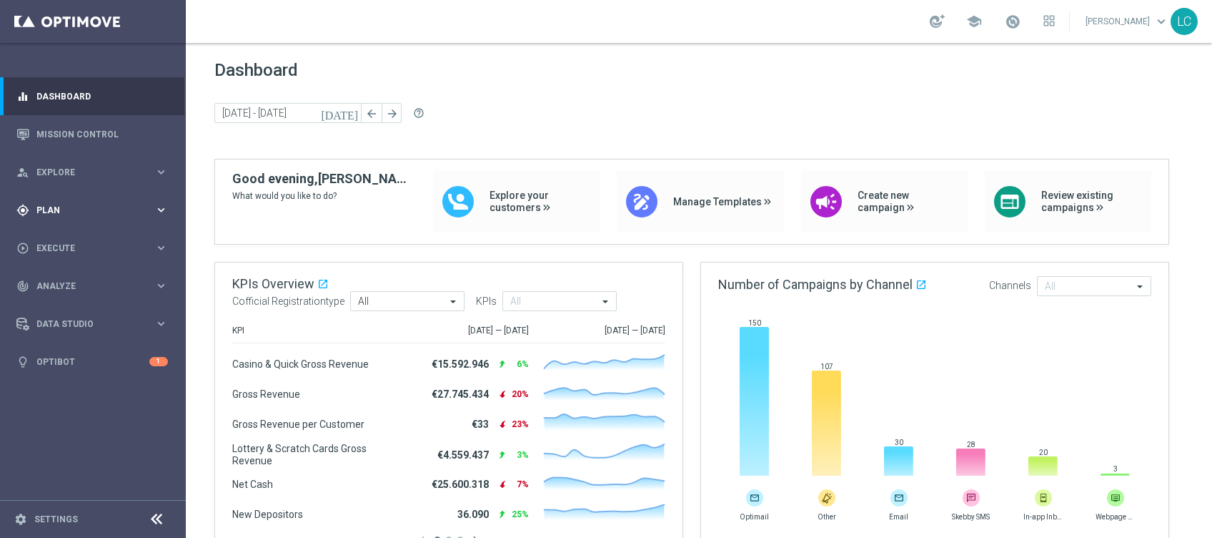
click at [95, 213] on span "Plan" at bounding box center [95, 210] width 118 height 9
click at [79, 238] on link "Target Groups" at bounding box center [93, 239] width 112 height 11
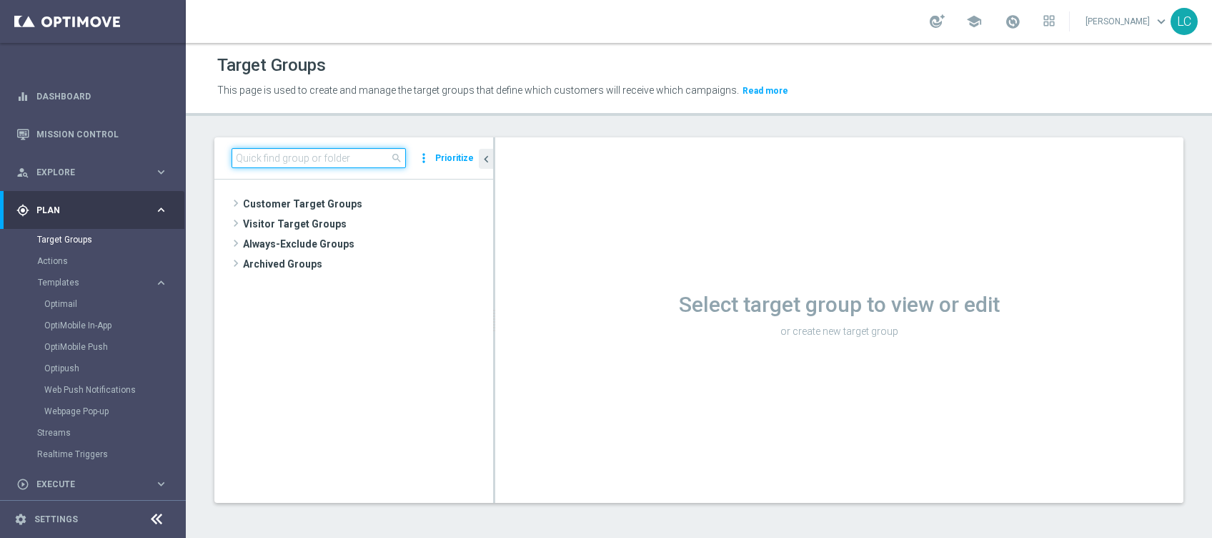
click at [303, 156] on input at bounding box center [319, 158] width 174 height 20
